Goal: Task Accomplishment & Management: Complete application form

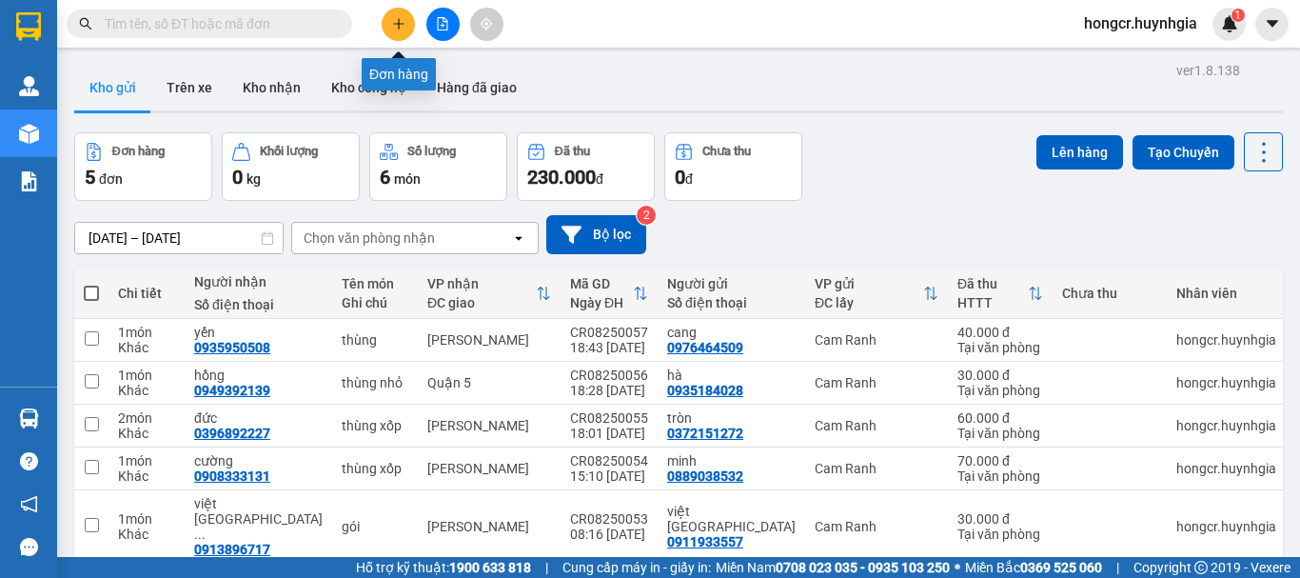
click at [402, 32] on button at bounding box center [398, 24] width 33 height 33
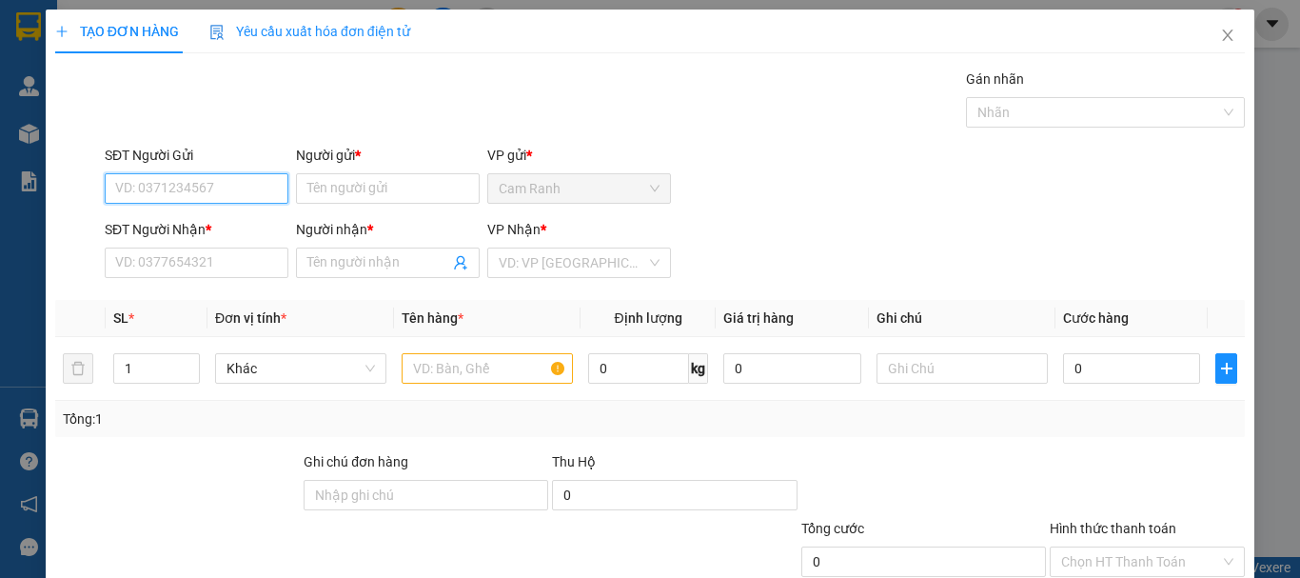
click at [239, 195] on input "SĐT Người Gửi" at bounding box center [197, 188] width 184 height 30
click at [224, 188] on input "SĐT Người Gửi" at bounding box center [197, 188] width 184 height 30
type input "0"
click at [439, 369] on input "text" at bounding box center [487, 368] width 171 height 30
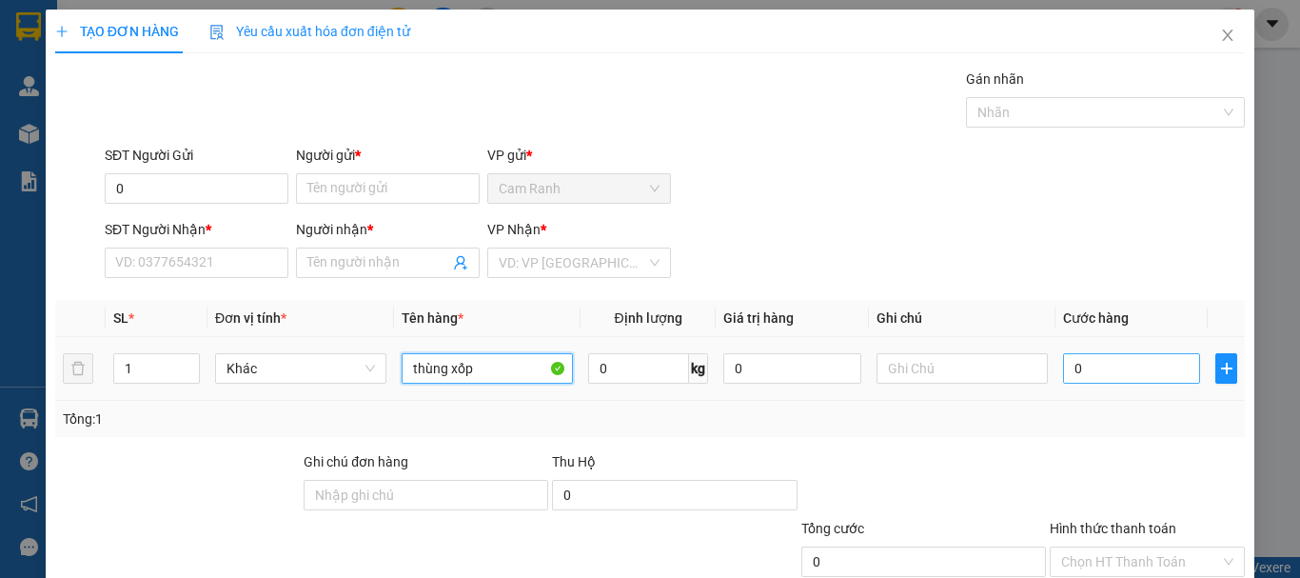
type input "thùng xốp"
click at [1107, 370] on input "0" at bounding box center [1131, 368] width 137 height 30
type input "4"
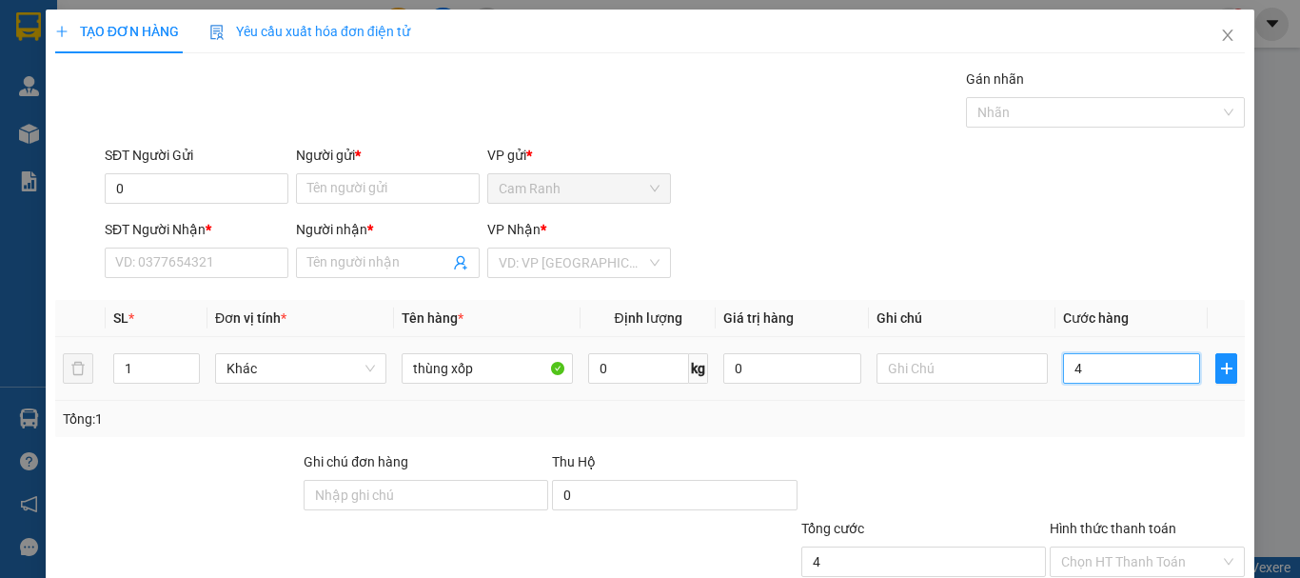
type input "40"
type input "400"
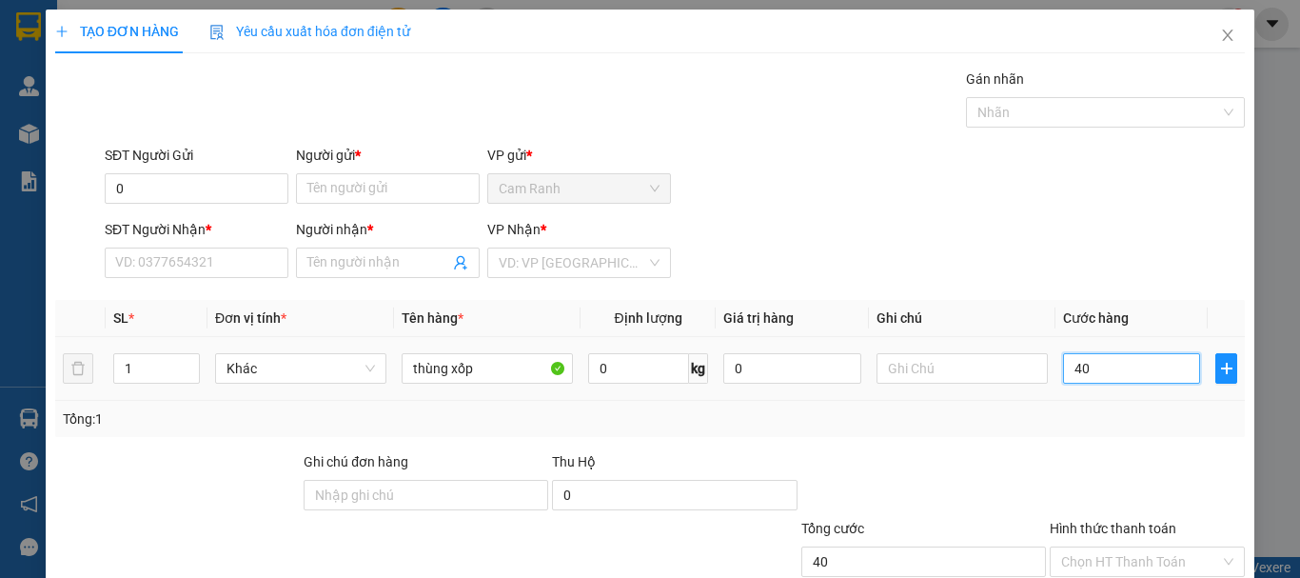
type input "400"
type input "4.000"
type input "40.000"
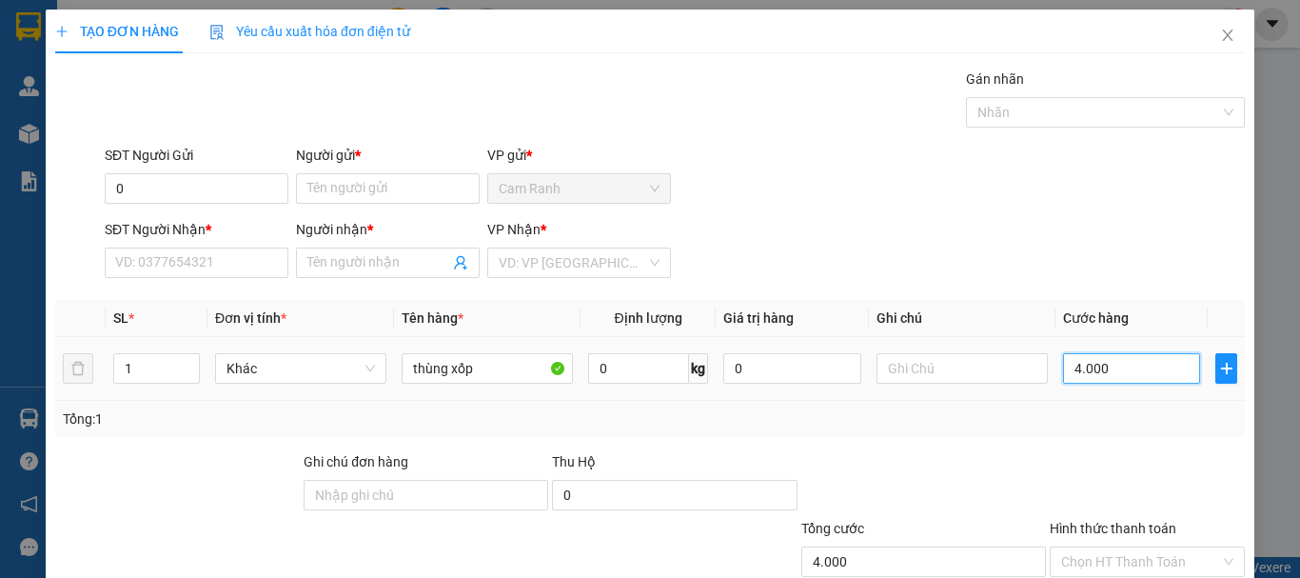
type input "40.000"
click at [159, 184] on input "0" at bounding box center [197, 188] width 184 height 30
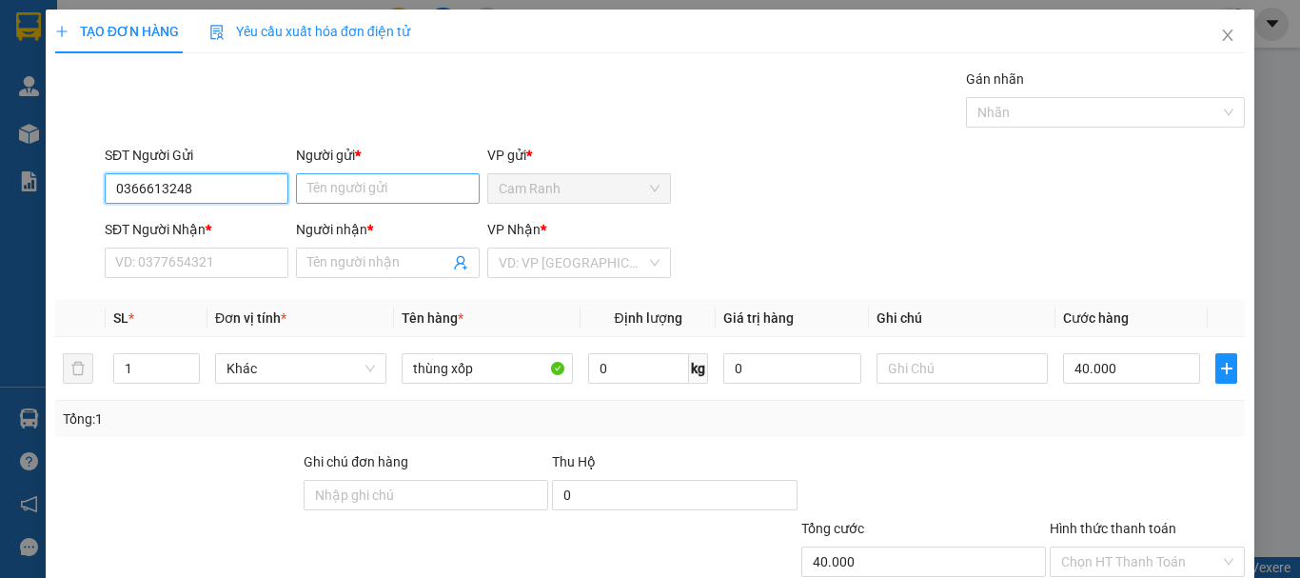
type input "0366613248"
click at [358, 184] on input "Người gửi *" at bounding box center [388, 188] width 184 height 30
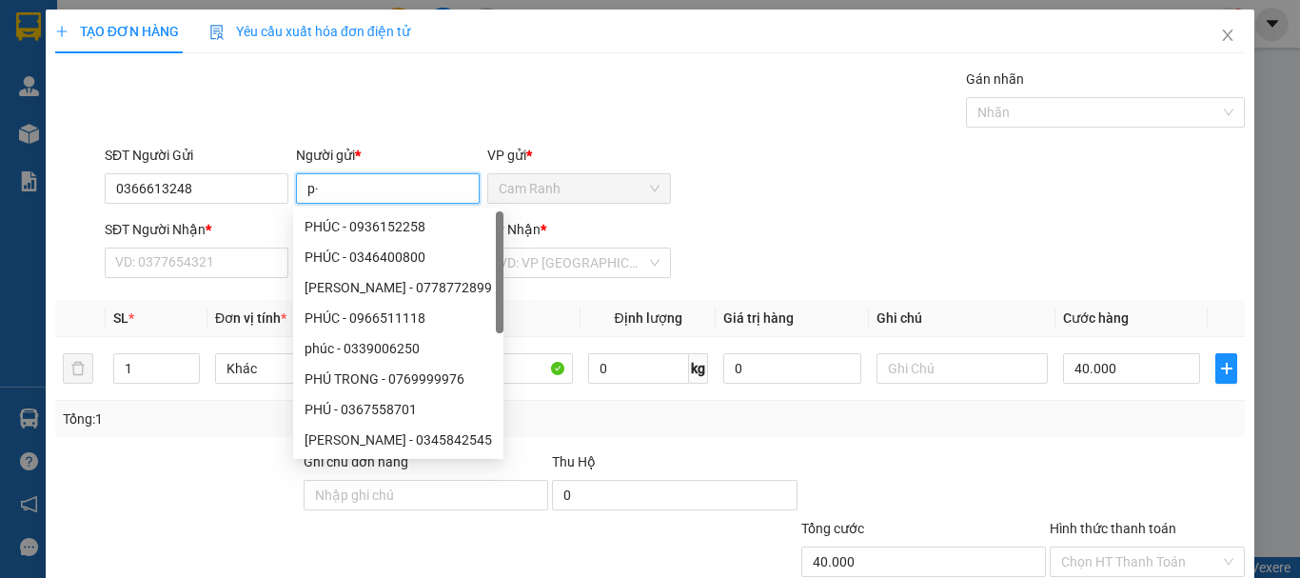
type input "p"
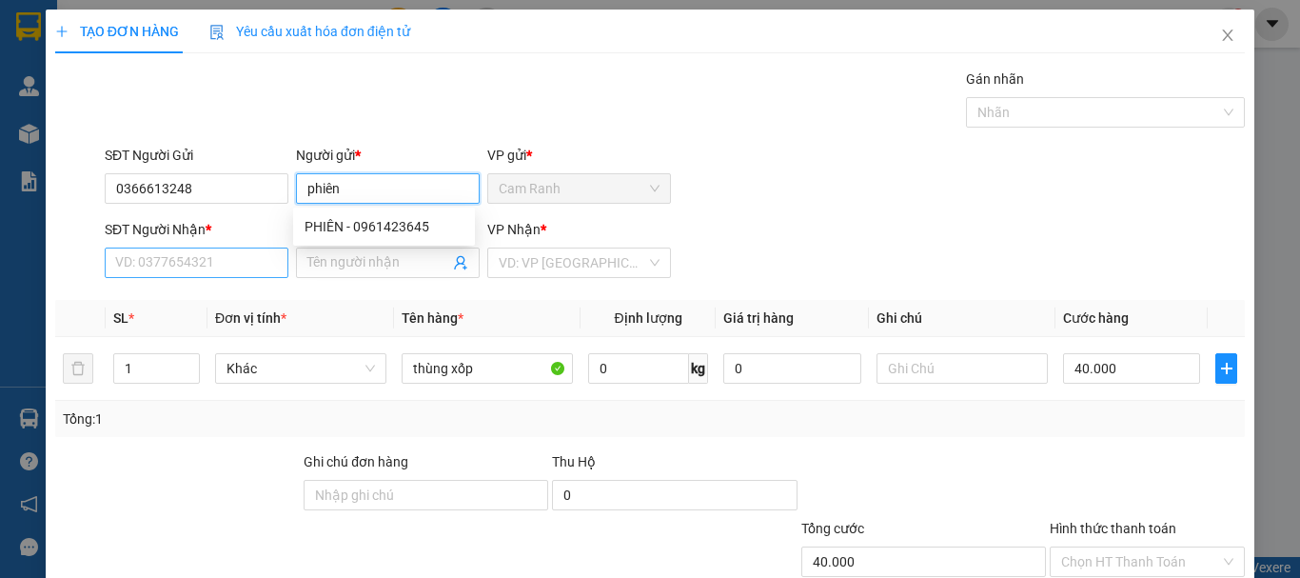
type input "phiên"
click at [157, 261] on input "SĐT Người Nhận *" at bounding box center [197, 262] width 184 height 30
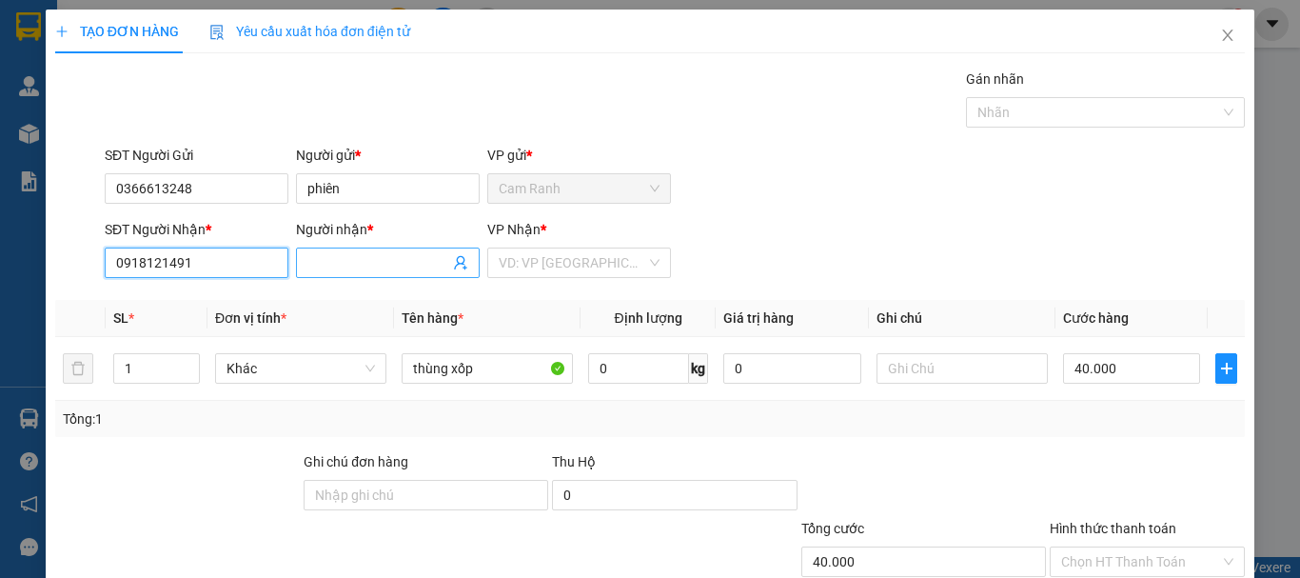
type input "0918121491"
click at [413, 270] on input "Người nhận *" at bounding box center [378, 262] width 142 height 21
type input "sương lê"
click at [544, 311] on th "Tên hàng *" at bounding box center [487, 318] width 187 height 37
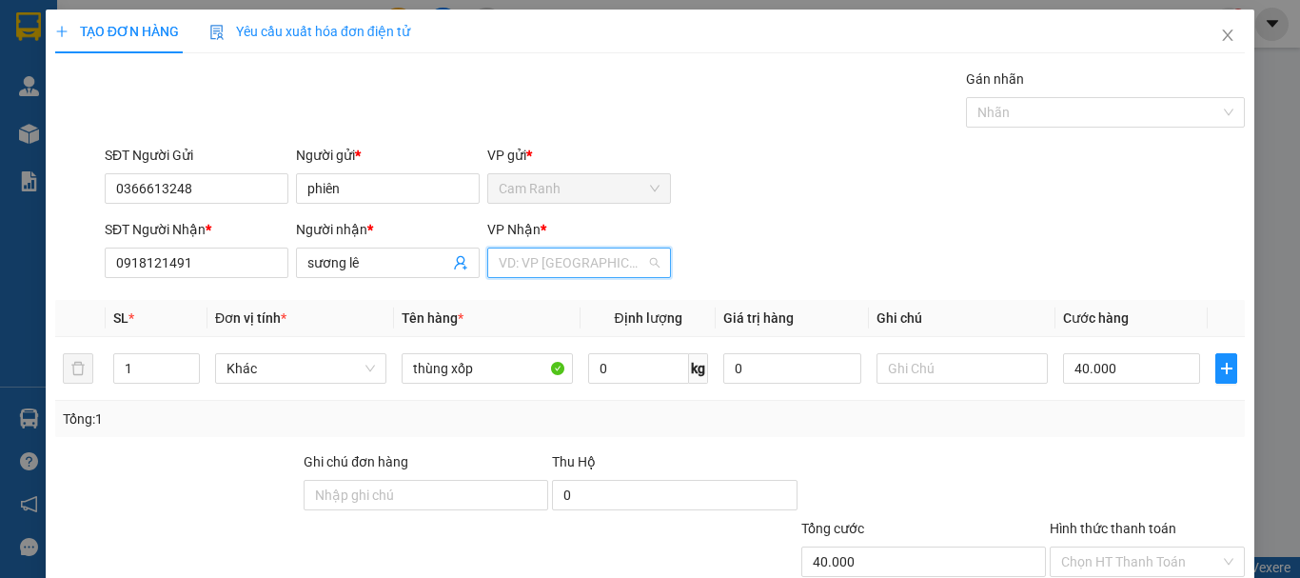
click at [551, 265] on input "search" at bounding box center [573, 262] width 148 height 29
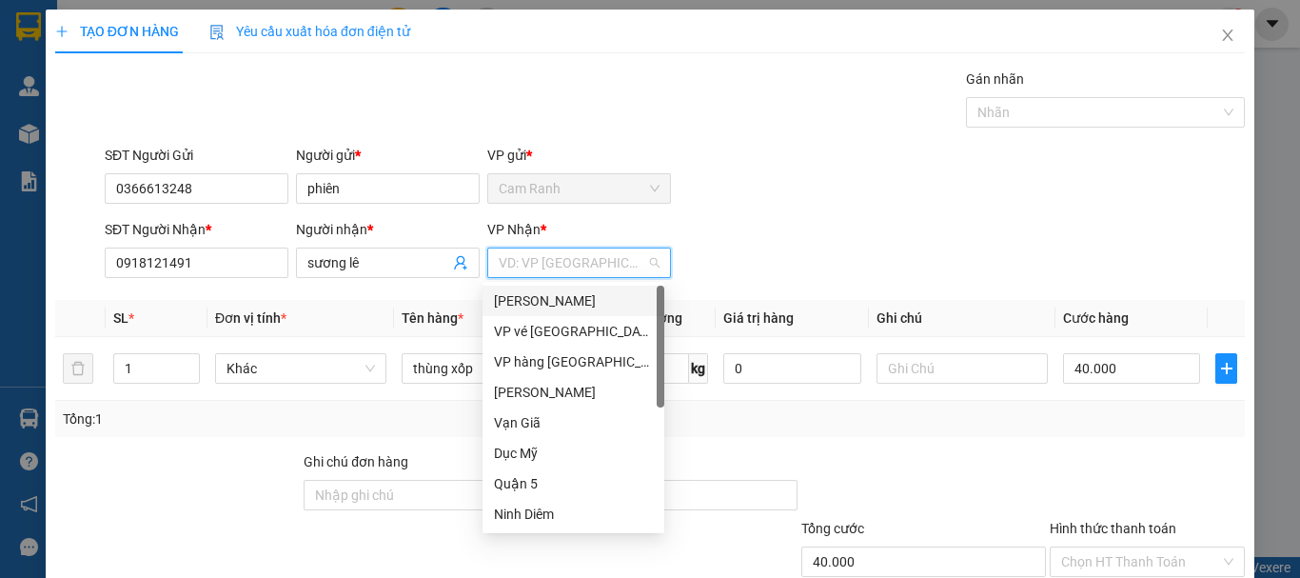
click at [554, 305] on div "[PERSON_NAME]" at bounding box center [573, 300] width 159 height 21
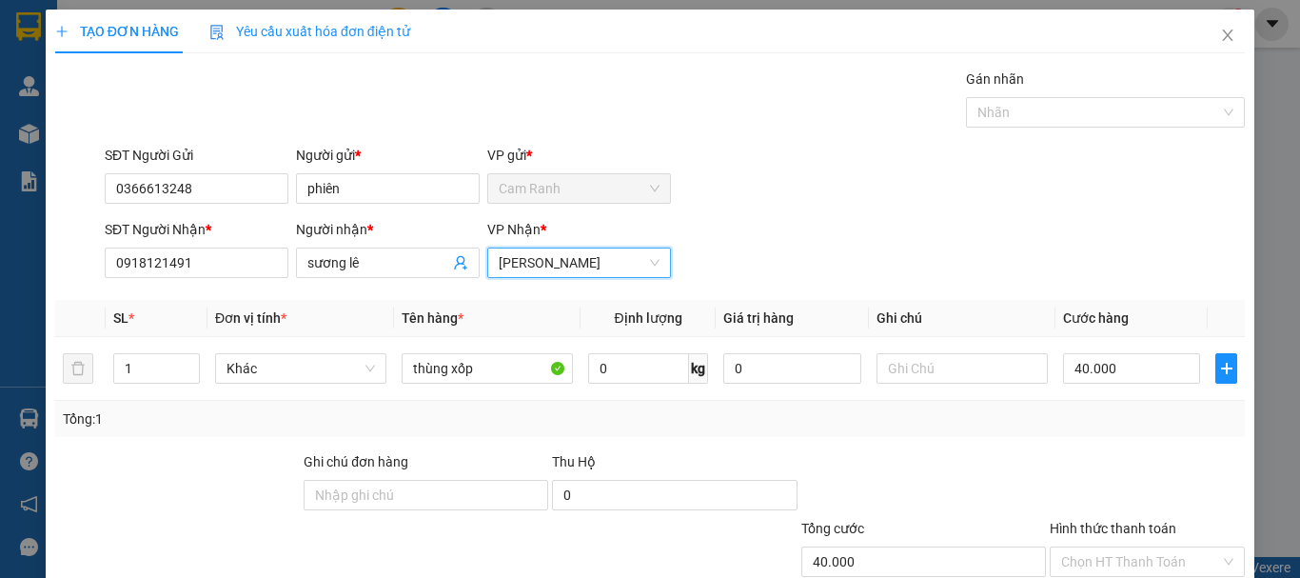
scroll to position [127, 0]
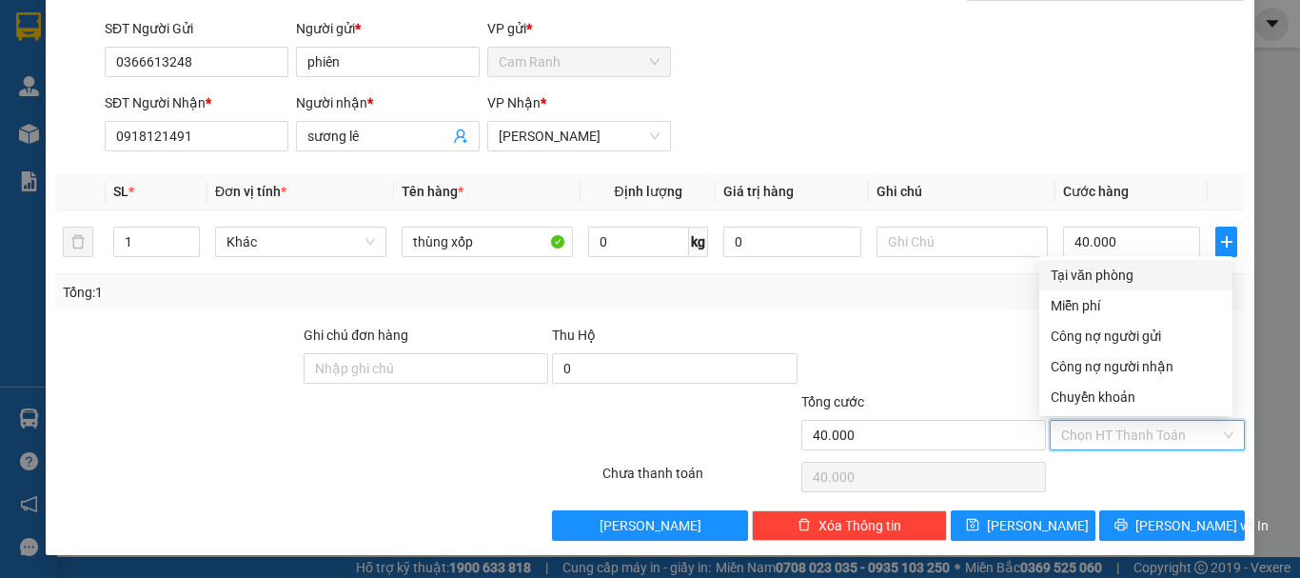
click at [1113, 438] on input "Hình thức thanh toán" at bounding box center [1140, 435] width 159 height 29
click at [1106, 272] on div "Tại văn phòng" at bounding box center [1136, 275] width 170 height 21
type input "0"
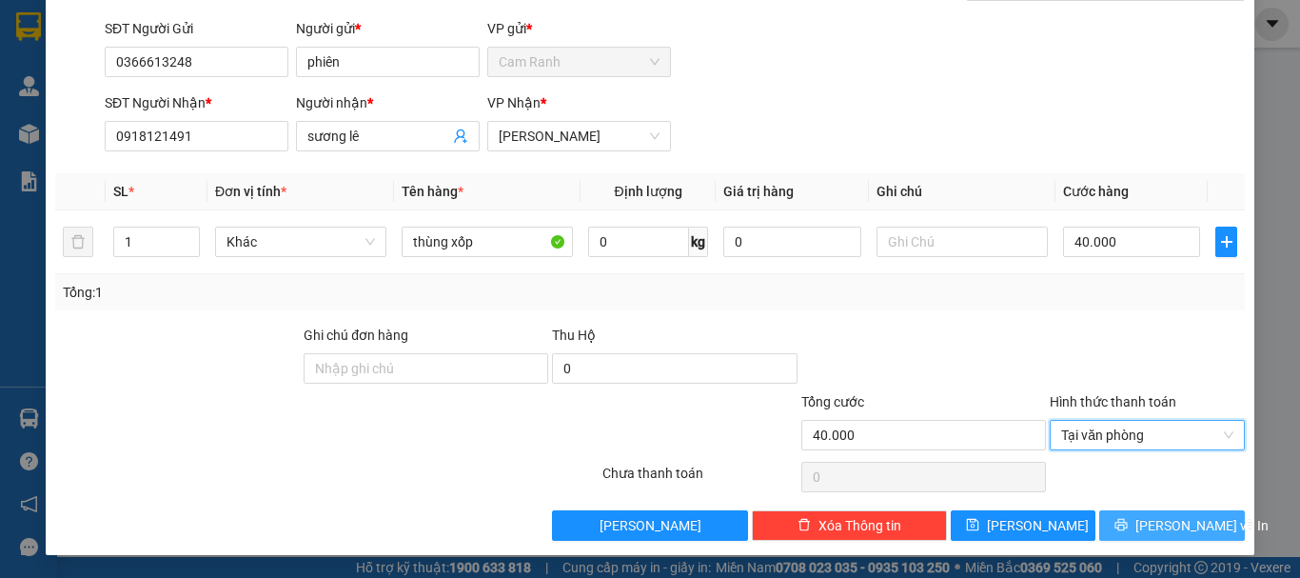
click at [1147, 524] on span "[PERSON_NAME] và In" at bounding box center [1201, 525] width 133 height 21
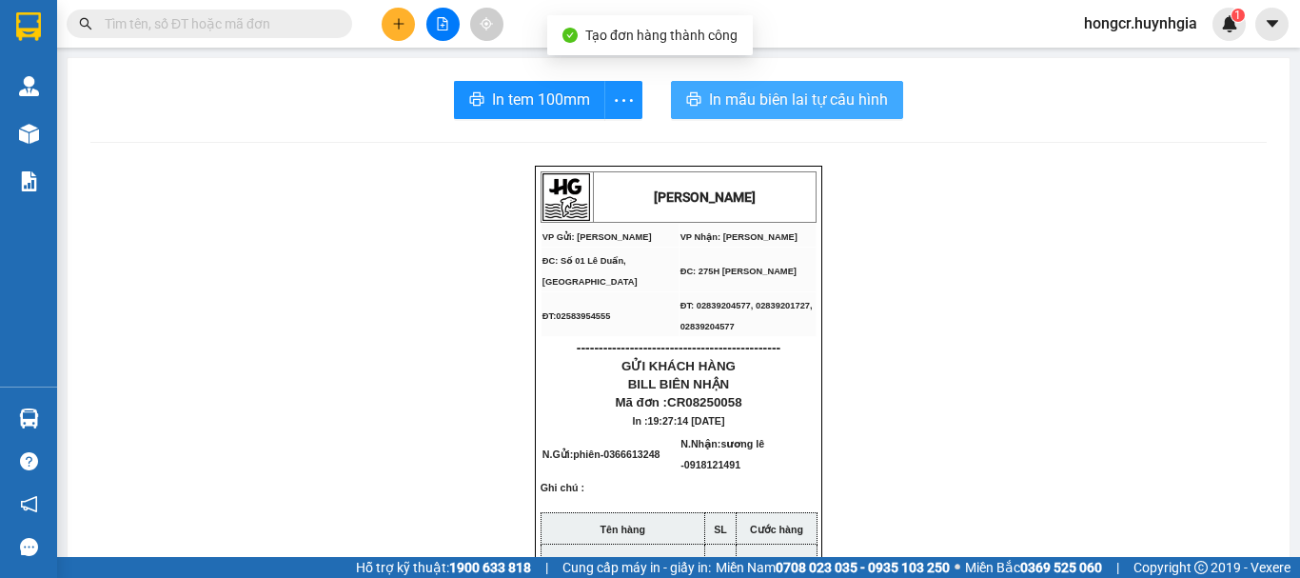
click at [800, 97] on span "In mẫu biên lai tự cấu hình" at bounding box center [798, 100] width 179 height 24
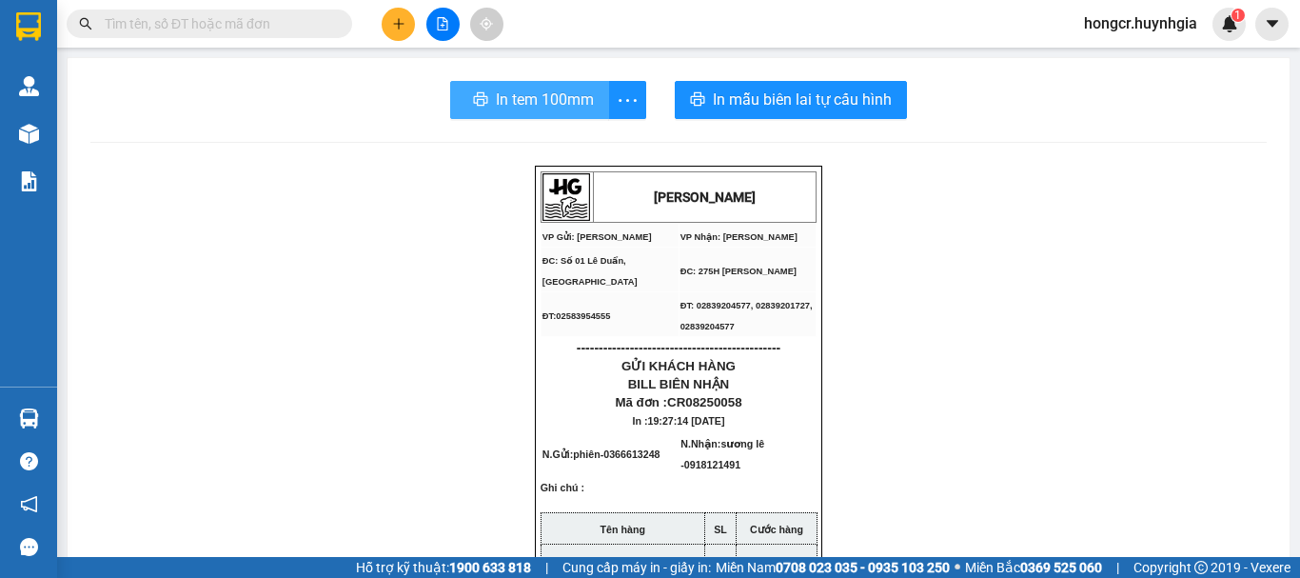
click at [524, 97] on span "In tem 100mm" at bounding box center [545, 100] width 98 height 24
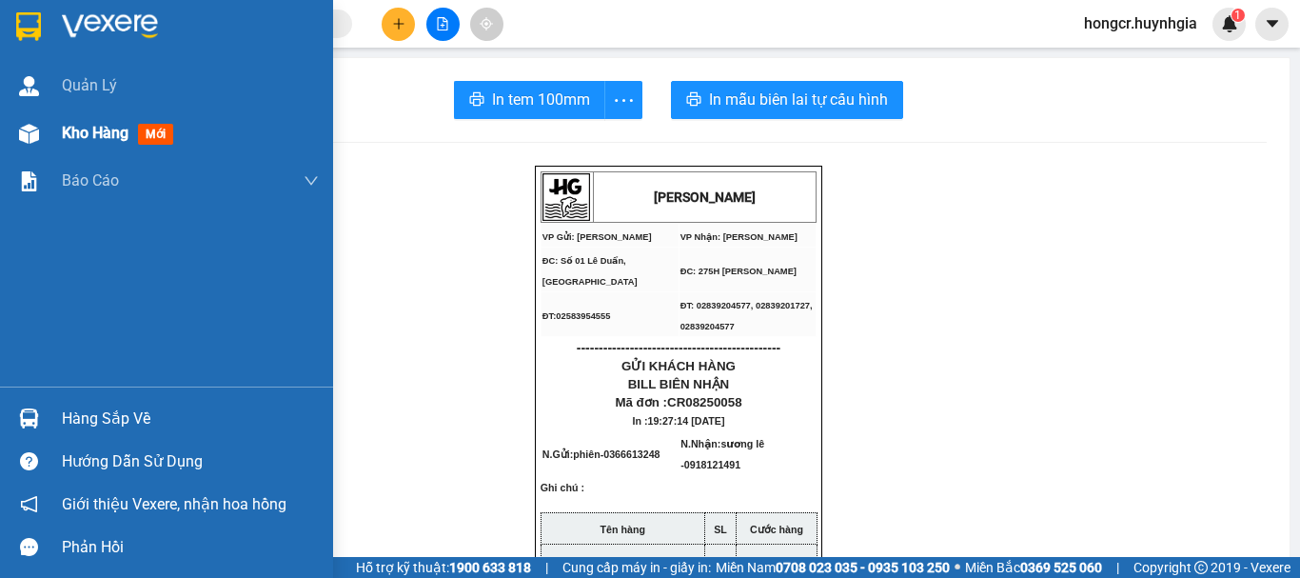
click at [79, 134] on span "Kho hàng" at bounding box center [95, 133] width 67 height 18
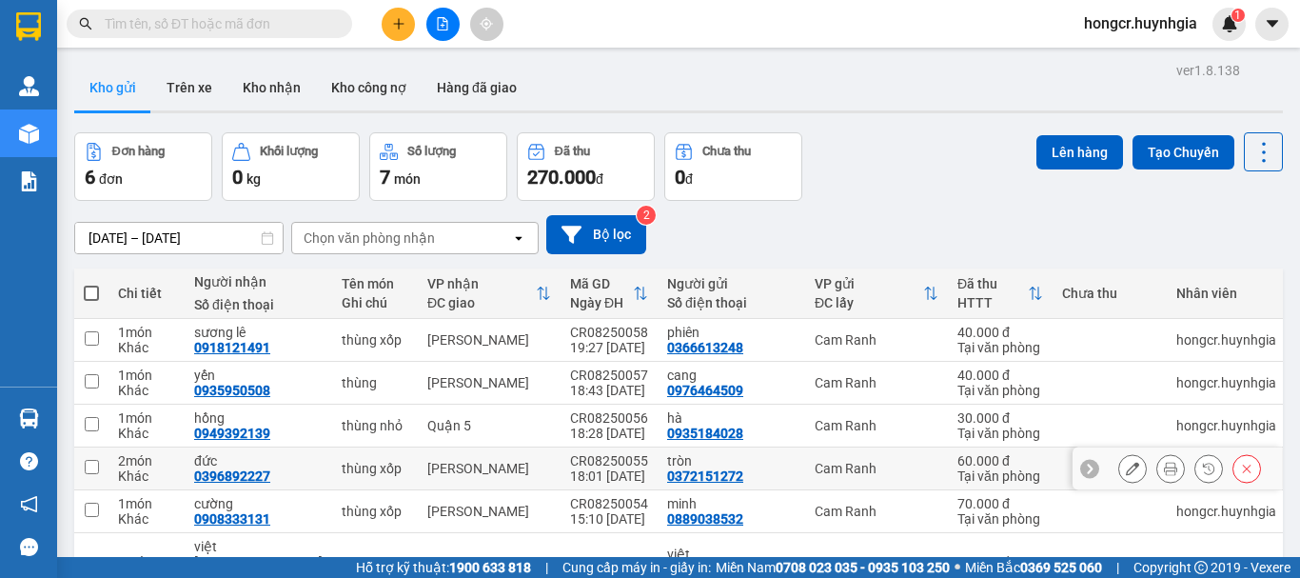
scroll to position [112, 0]
